Goal: Entertainment & Leisure: Consume media (video, audio)

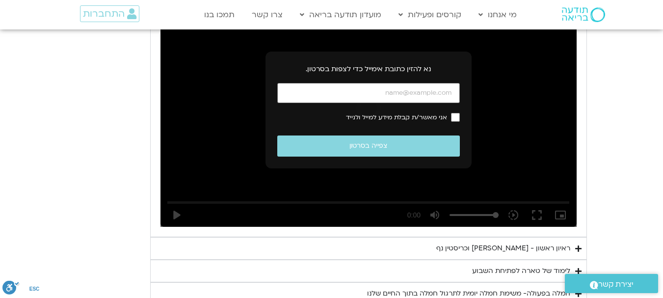
scroll to position [545, 0]
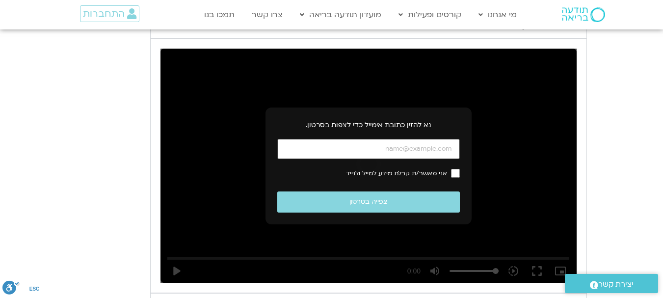
click at [353, 152] on input "כתובת אימייל" at bounding box center [368, 149] width 183 height 20
type input "ק"
type input "[EMAIL_ADDRESS][DOMAIN_NAME]"
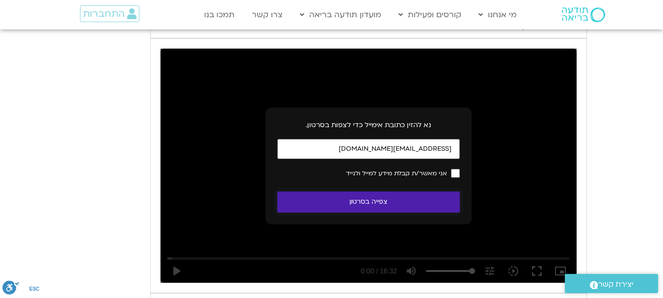
click at [411, 205] on button "צפייה בסרטון" at bounding box center [368, 202] width 183 height 21
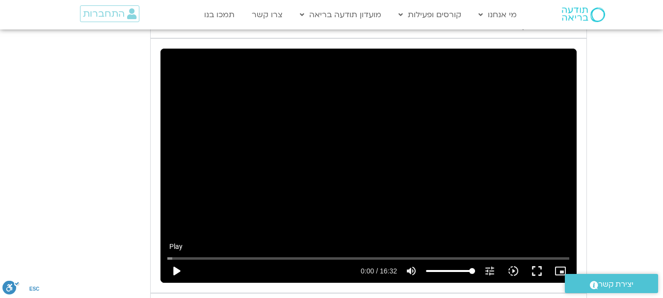
click at [173, 273] on button "play_arrow" at bounding box center [176, 271] width 24 height 24
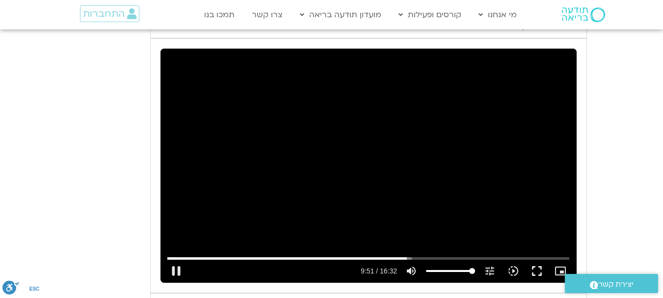
click at [329, 208] on div "Skip Ad 1:51 pause 9:51 / 16:32 volume_up Mute tune Resolution Auto 240p slow_m…" at bounding box center [369, 166] width 416 height 234
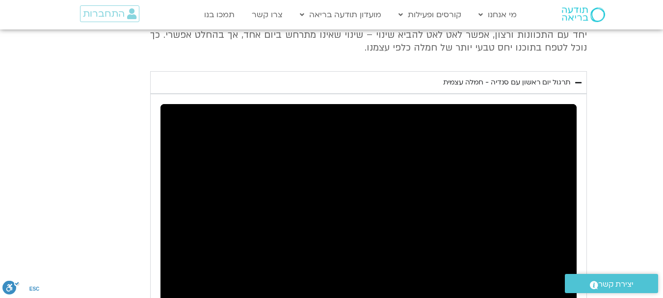
scroll to position [447, 0]
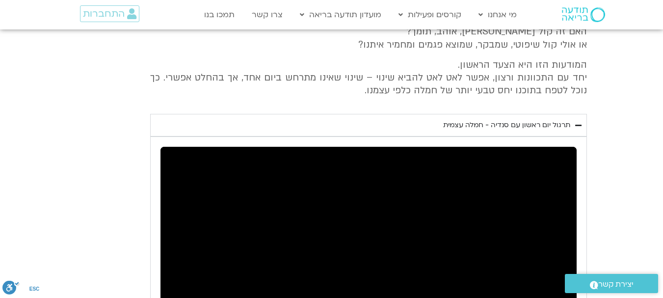
click at [513, 109] on div "יום ראשון - חמלה עצמית השבוע שלנו מתחיל מהבסיס, תרגול של חמלה עצמית – נוכחת וקש…" at bounding box center [332, 215] width 511 height 490
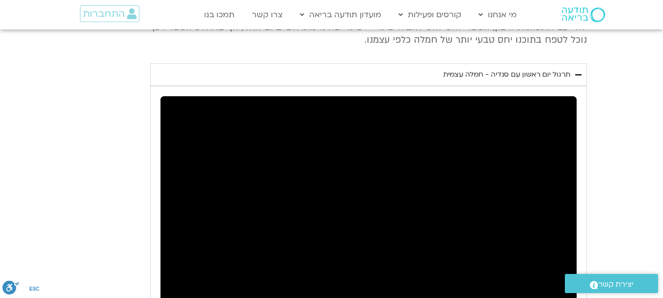
scroll to position [545, 0]
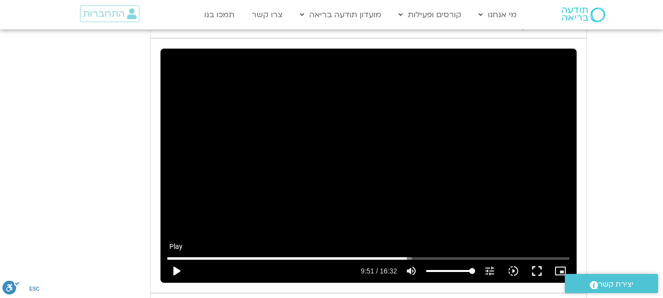
click at [179, 270] on button "play_arrow" at bounding box center [176, 271] width 24 height 24
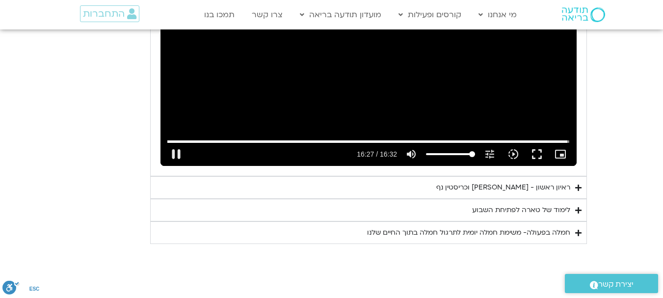
scroll to position [692, 0]
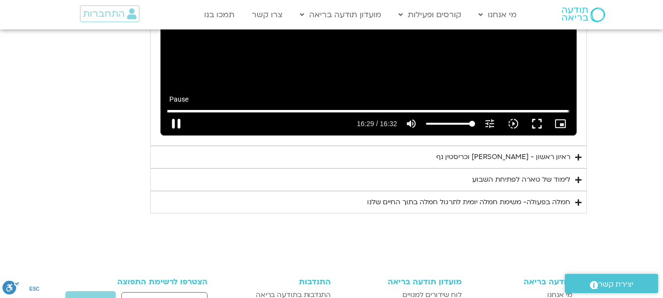
click at [181, 126] on button "pause" at bounding box center [176, 124] width 24 height 24
type input "989.666618"
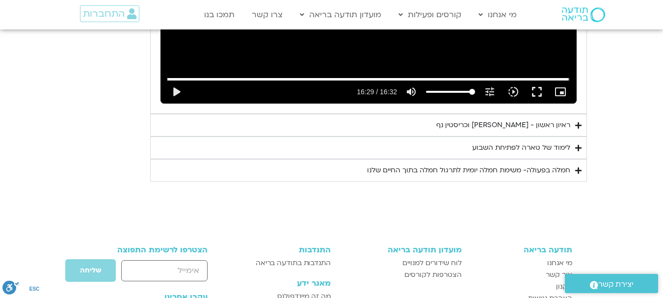
scroll to position [741, 0]
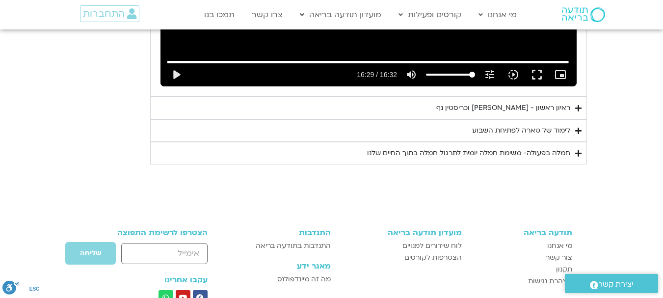
click at [518, 109] on div "ראיון ראשון - [PERSON_NAME] וכריסטין נף" at bounding box center [504, 108] width 134 height 12
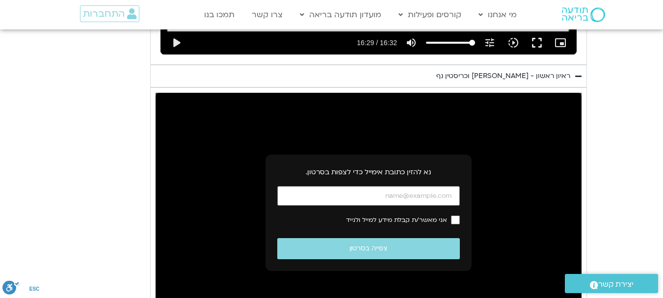
scroll to position [791, 0]
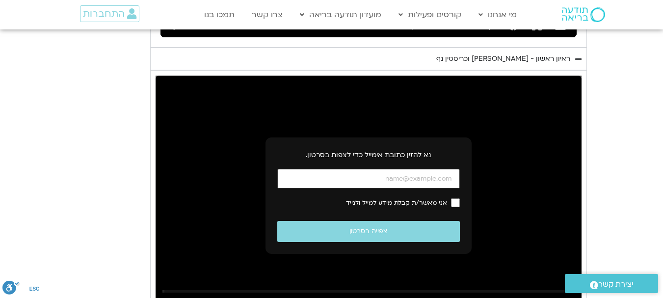
click at [418, 178] on input "כתובת אימייל" at bounding box center [368, 179] width 183 height 20
type input "[EMAIL_ADDRESS][DOMAIN_NAME]"
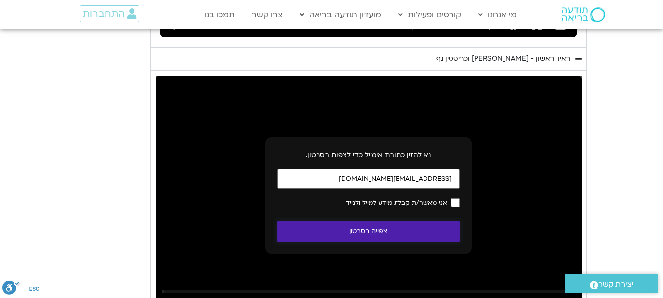
click at [429, 233] on button "צפייה בסרטון" at bounding box center [368, 231] width 183 height 21
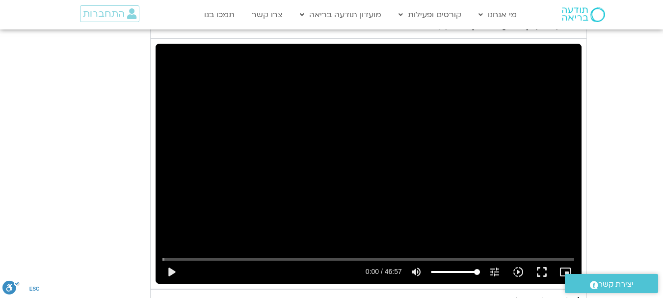
scroll to position [840, 0]
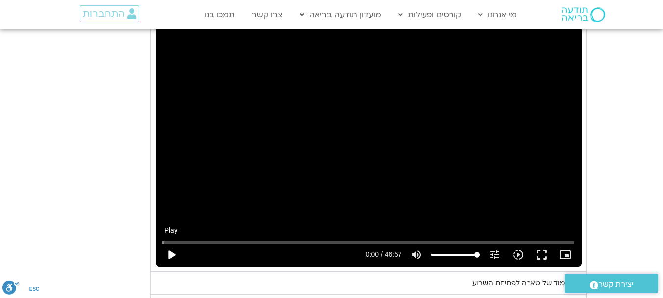
click at [167, 256] on button "play_arrow" at bounding box center [172, 255] width 24 height 24
click at [303, 243] on input "Seek" at bounding box center [369, 242] width 412 height 6
click at [173, 251] on button "pause" at bounding box center [172, 255] width 24 height 24
click at [171, 252] on button "play_arrow" at bounding box center [172, 255] width 24 height 24
click at [519, 198] on div "Skip Ad 2:05 pause 16:03 / 46:57 volume_up Mute tune Resolution Auto 720p slow_…" at bounding box center [369, 147] width 426 height 240
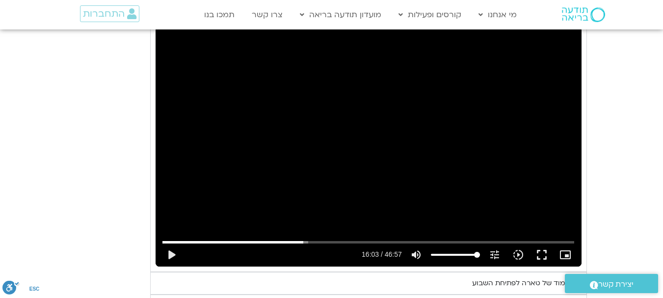
click at [519, 198] on div "Skip Ad 2:05 play_arrow 16:03 / 46:57 volume_up Mute tune Resolution Auto 720p …" at bounding box center [369, 147] width 426 height 240
click at [521, 197] on div "Skip Ad 2:05 pause 16:07 / 46:57 volume_up Mute tune Resolution Auto 720p slow_…" at bounding box center [369, 147] width 426 height 240
click at [520, 196] on div "Skip Ad 2:05 play_arrow 16:08 / 46:57 volume_up Mute tune Resolution Auto 720p …" at bounding box center [369, 147] width 426 height 240
click at [474, 170] on div "Skip Ad 2:05 pause 16:15 / 46:57 volume_up Mute tune Resolution Auto 720p slow_…" at bounding box center [369, 147] width 426 height 240
click at [474, 170] on div "Skip Ad 2:05 play_arrow 16:15 / 46:57 volume_up Mute tune Resolution Auto 720p …" at bounding box center [369, 147] width 426 height 240
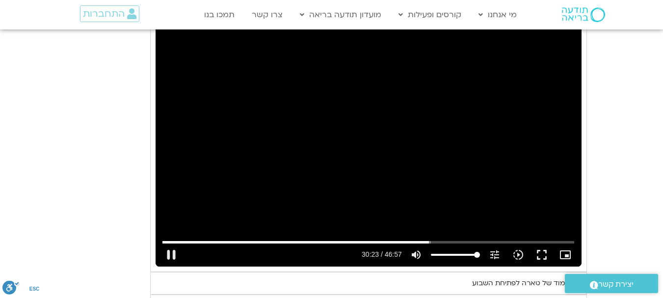
click at [488, 144] on div "Skip Ad 2:05 pause 30:23 / 46:57 volume_up Mute tune Resolution Auto 720p slow_…" at bounding box center [369, 147] width 426 height 240
click at [422, 242] on input "Seek" at bounding box center [369, 242] width 412 height 6
click at [547, 201] on div "Skip Ad 31:21 play_arrow 29:42 / 46:57 volume_up Mute tune Resolution Auto 720p…" at bounding box center [369, 147] width 426 height 240
click at [471, 129] on div "Skip Ad 37:05 pause 42:14 / 46:57 volume_up Mute tune Resolution Auto 720p slow…" at bounding box center [369, 147] width 426 height 240
click at [471, 131] on div "Skip Ad 37:05 play_arrow 42:14 / 46:57 volume_up Mute tune Resolution Auto 720p…" at bounding box center [369, 147] width 426 height 240
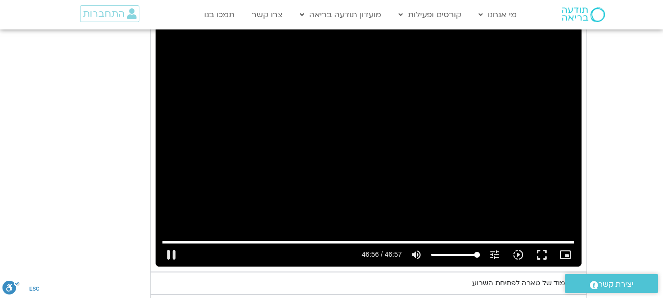
click at [498, 206] on div "Skip Ad 37:05 pause 46:56 / 46:57 volume_up Mute tune Resolution Auto 720p slow…" at bounding box center [369, 147] width 426 height 240
type input "2816.376459"
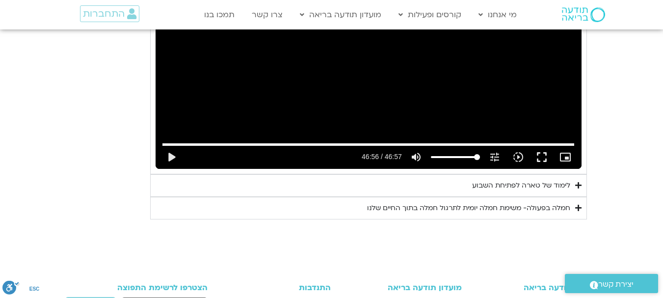
scroll to position [938, 0]
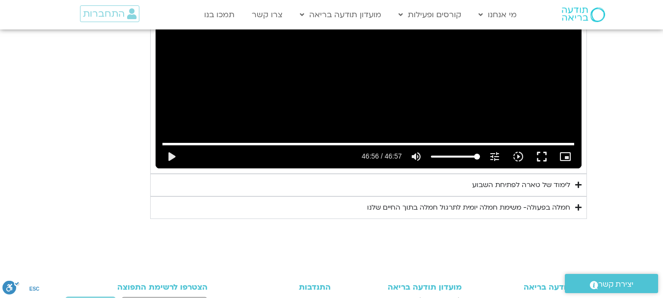
click at [510, 185] on div "לימוד של טארה לפתיחת השבוע" at bounding box center [521, 185] width 98 height 12
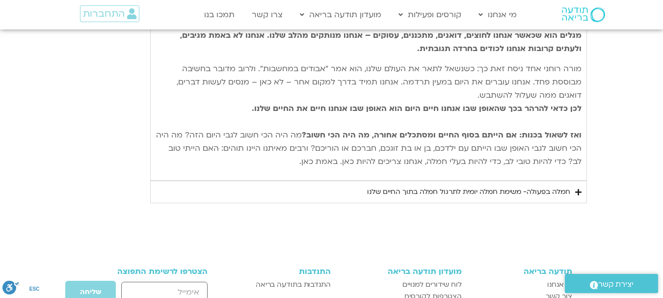
scroll to position [1282, 0]
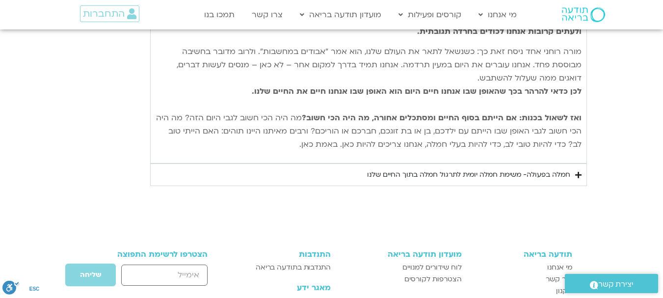
click at [556, 178] on div "חמלה בפעולה- משימת חמלה יומית לתרגול חמלה בתוך החיים שלנו" at bounding box center [468, 175] width 203 height 12
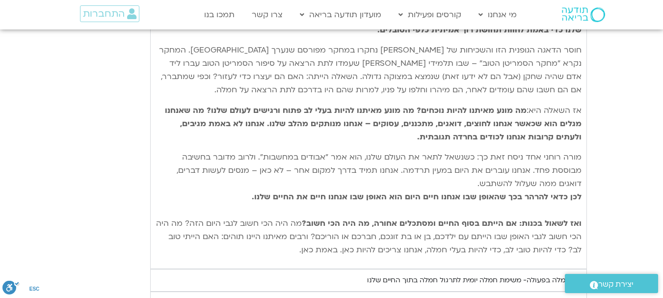
scroll to position [840, 0]
